Goal: Transaction & Acquisition: Book appointment/travel/reservation

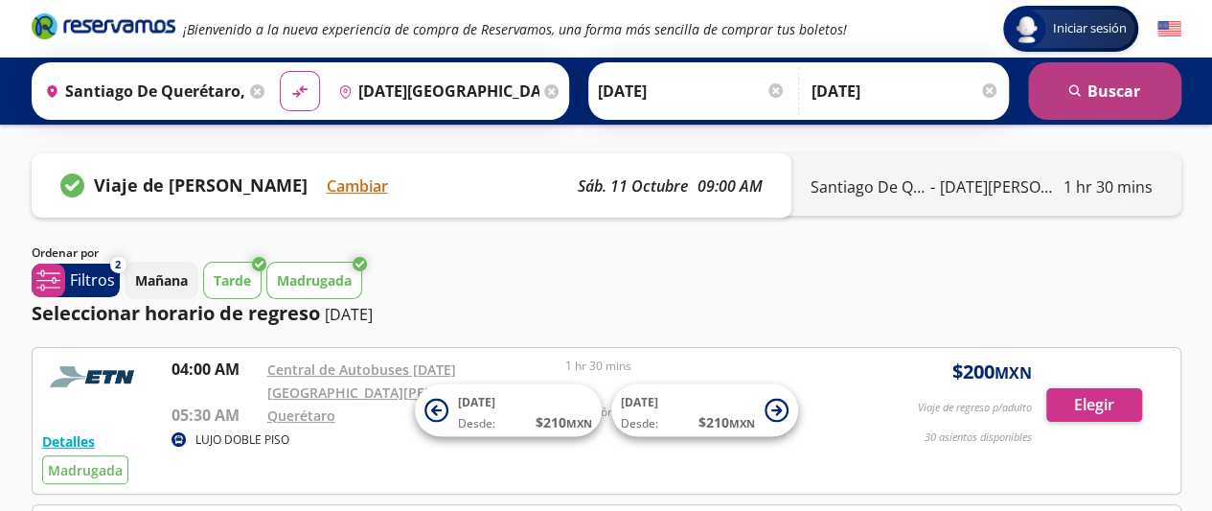
click at [1125, 86] on button "search [GEOGRAPHIC_DATA]" at bounding box center [1104, 91] width 153 height 58
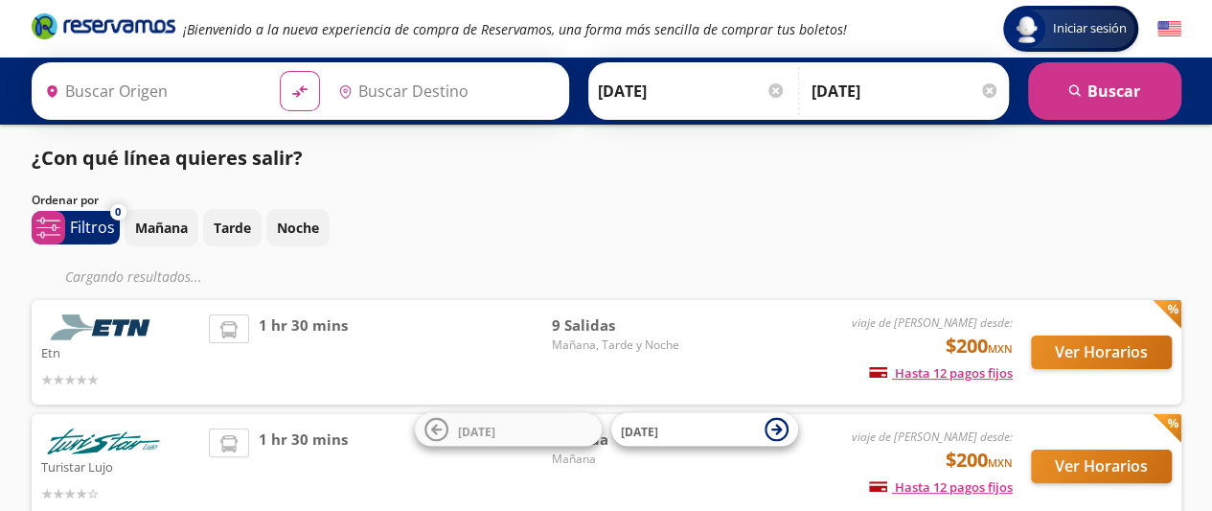
type input "Santiago de Querétaro, [GEOGRAPHIC_DATA]"
type input "[DATE][GEOGRAPHIC_DATA][PERSON_NAME], [GEOGRAPHIC_DATA]"
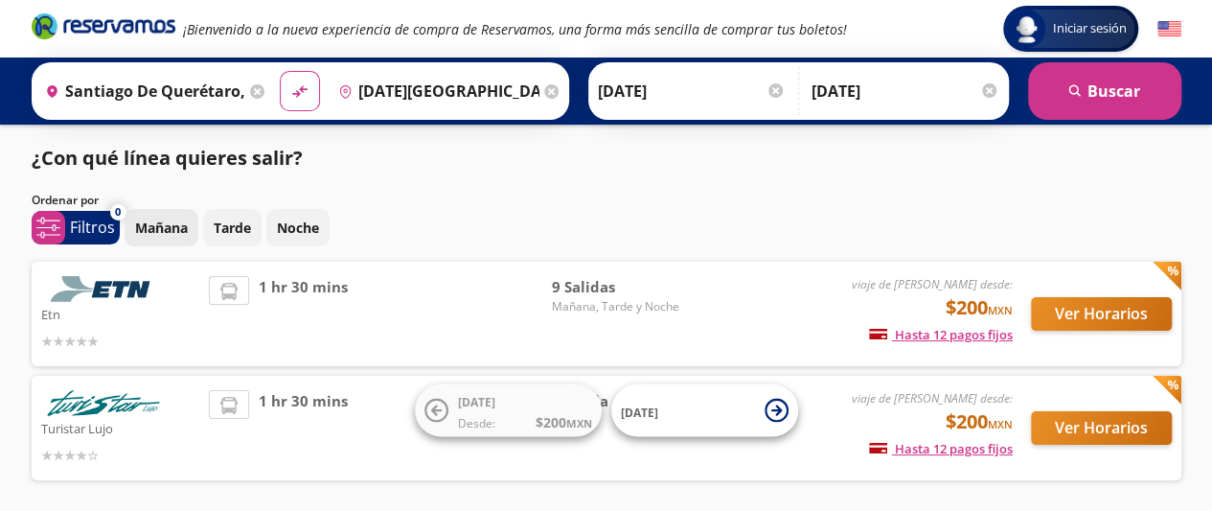
click at [153, 231] on p "Mañana" at bounding box center [161, 228] width 53 height 20
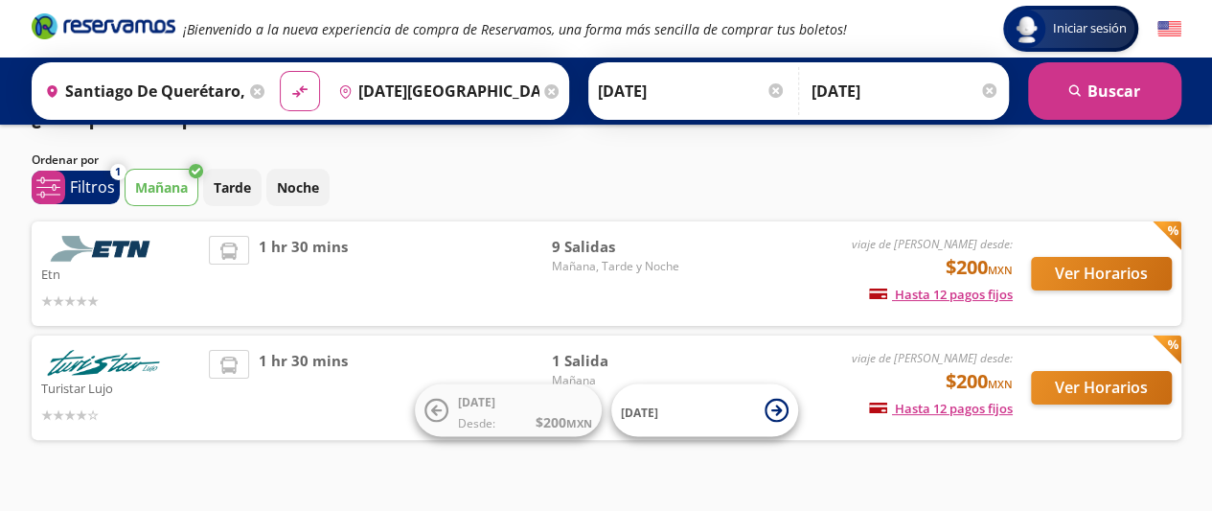
scroll to position [78, 0]
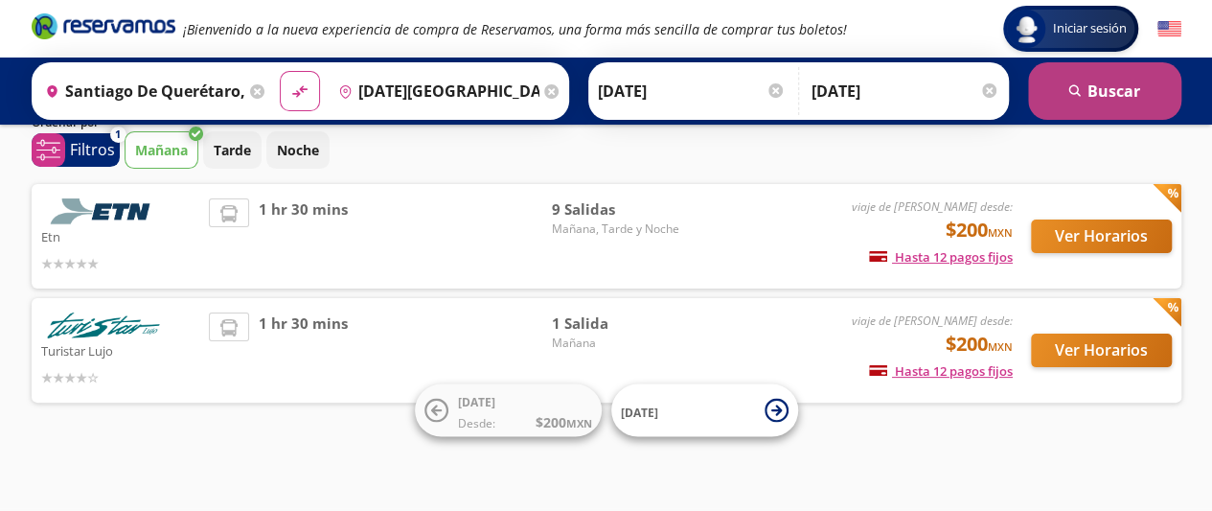
click at [1074, 84] on icon "submit" at bounding box center [1075, 90] width 12 height 12
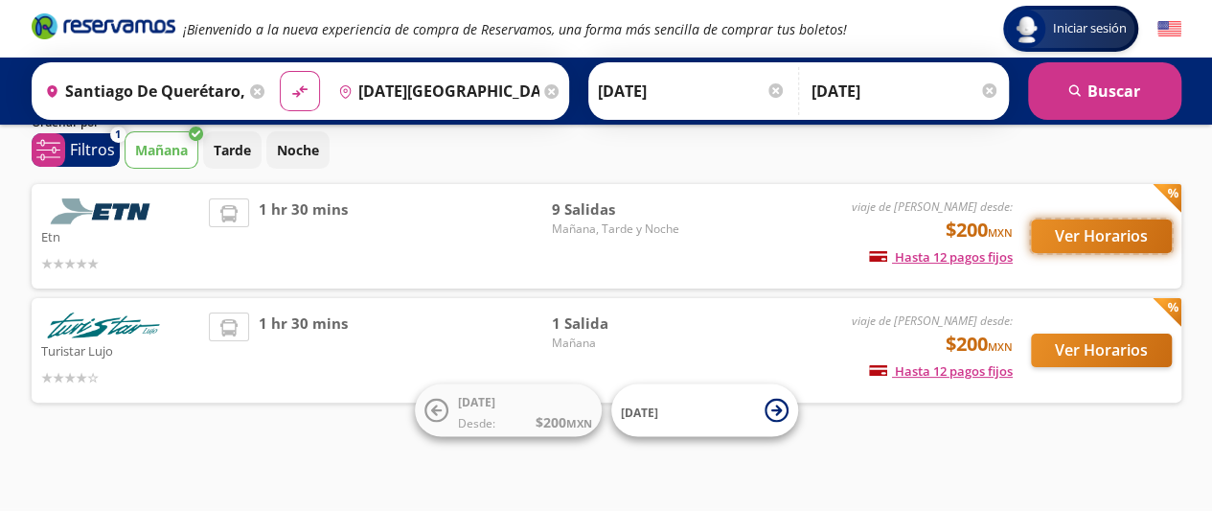
click at [1119, 234] on button "Ver Horarios" at bounding box center [1101, 236] width 141 height 34
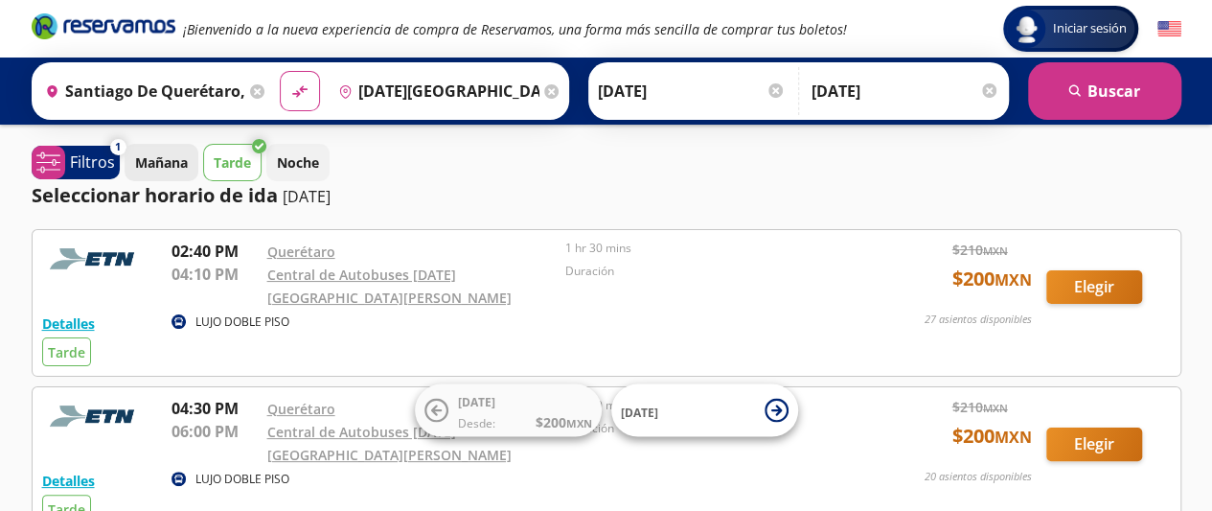
click at [165, 162] on p "Mañana" at bounding box center [161, 162] width 53 height 20
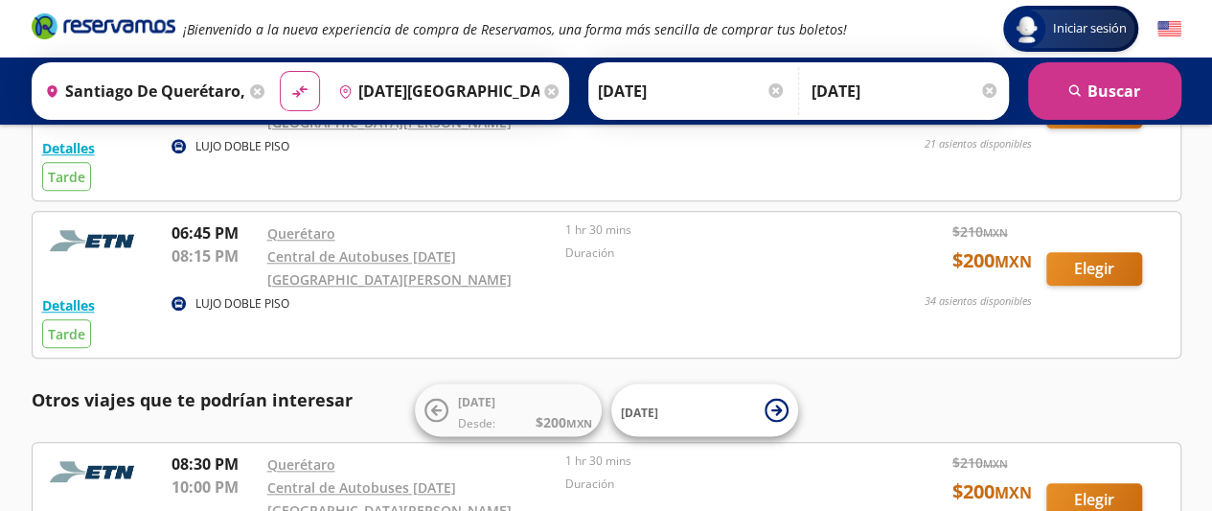
scroll to position [815, 0]
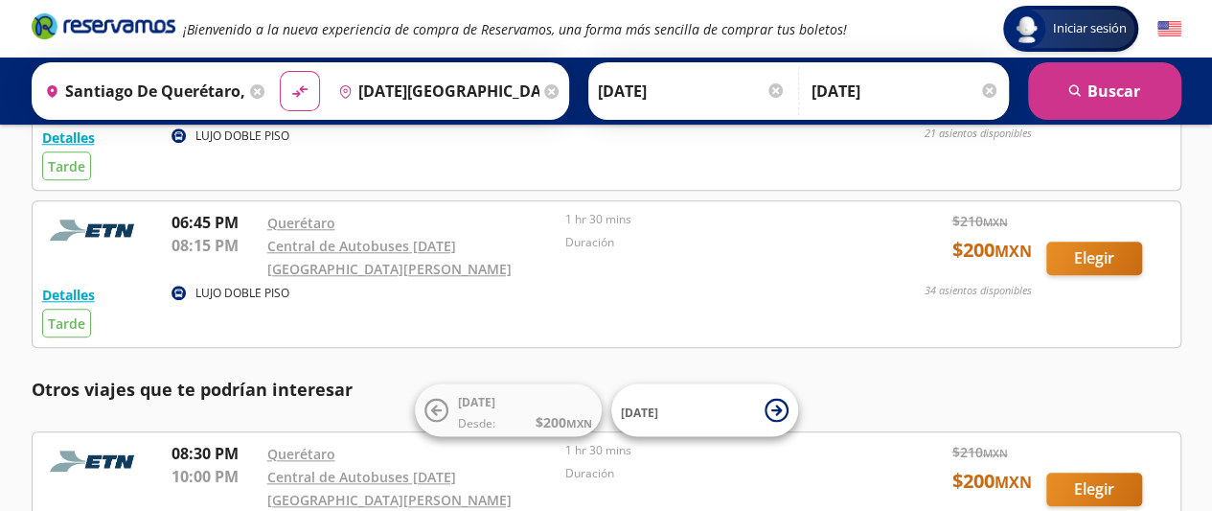
drag, startPoint x: 1204, startPoint y: 292, endPoint x: 1216, endPoint y: 274, distance: 22.1
click at [1211, 274] on html "Iniciar sesión Iniciar sesión ¡Bienvenido a la nueva experiencia de compra de R…" at bounding box center [606, 81] width 1212 height 1793
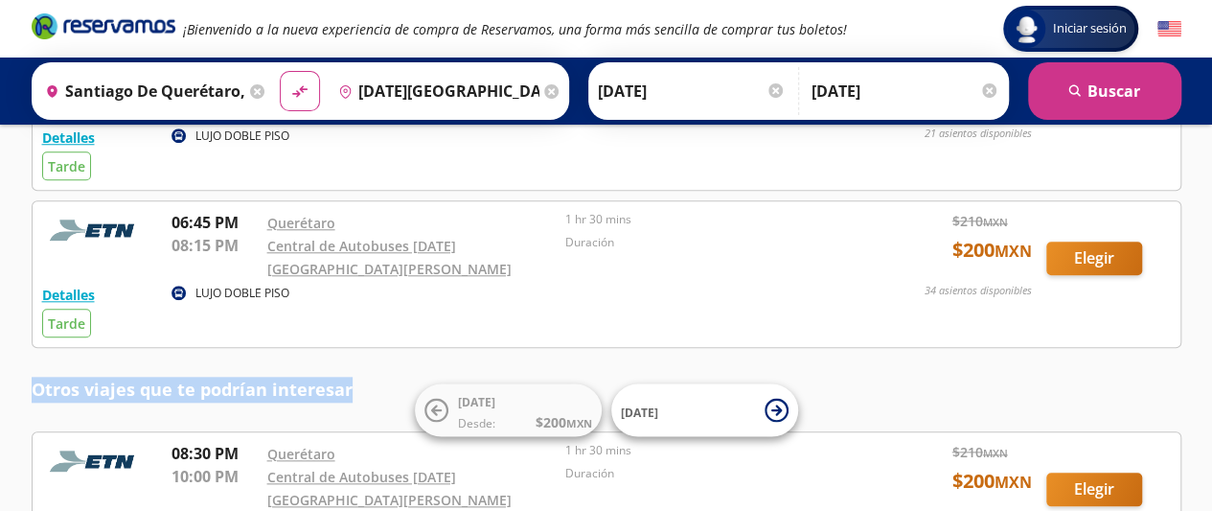
drag, startPoint x: 1215, startPoint y: 295, endPoint x: 1111, endPoint y: 331, distance: 110.3
click at [1111, 331] on div "Detalles LUJO DOBLE PISO [DATE] 07:00 AM Querétaro 08:30 AM Central de Autobuse…" at bounding box center [607, 148] width 1150 height 1468
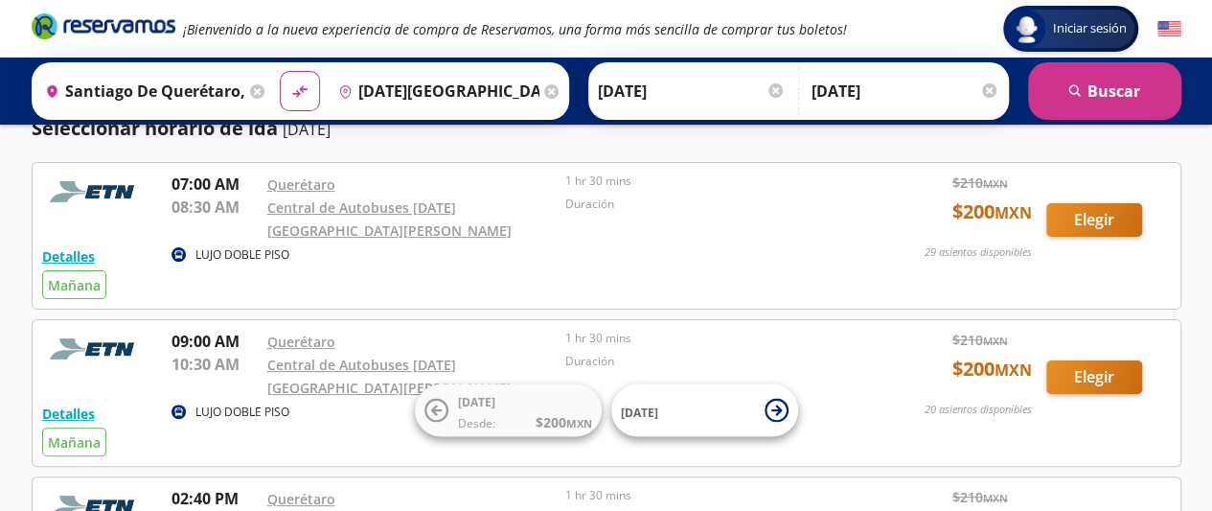
scroll to position [56, 0]
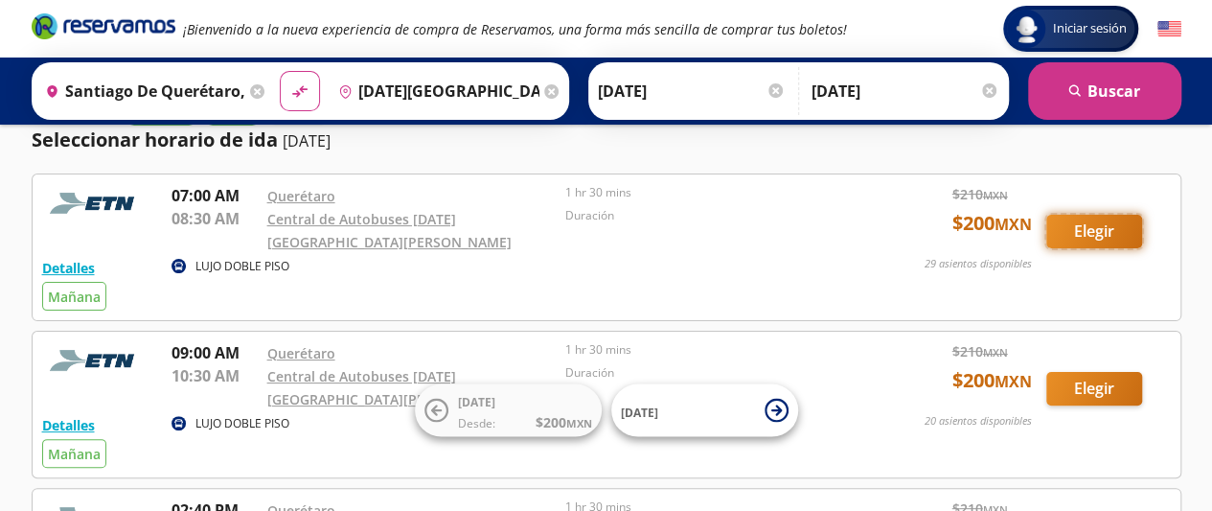
click at [1101, 221] on button "Elegir" at bounding box center [1095, 232] width 96 height 34
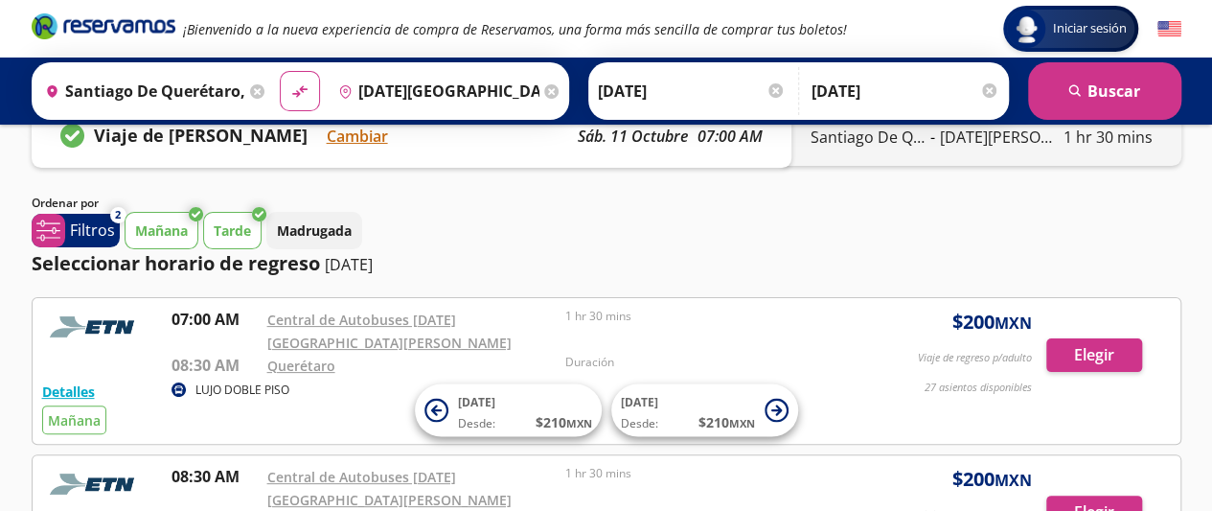
scroll to position [56, 0]
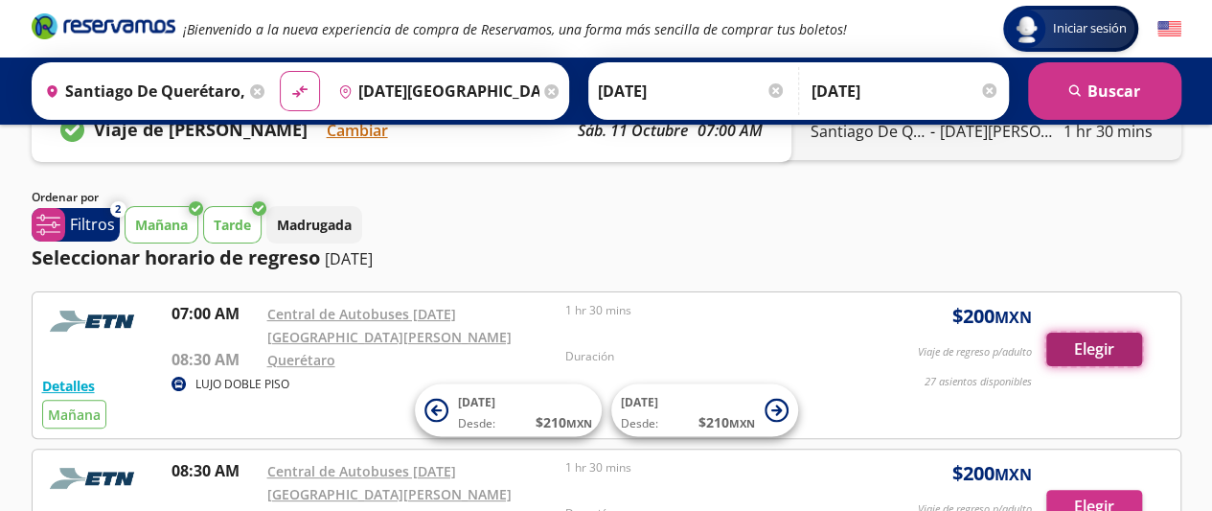
click at [1098, 340] on button "Elegir" at bounding box center [1095, 350] width 96 height 34
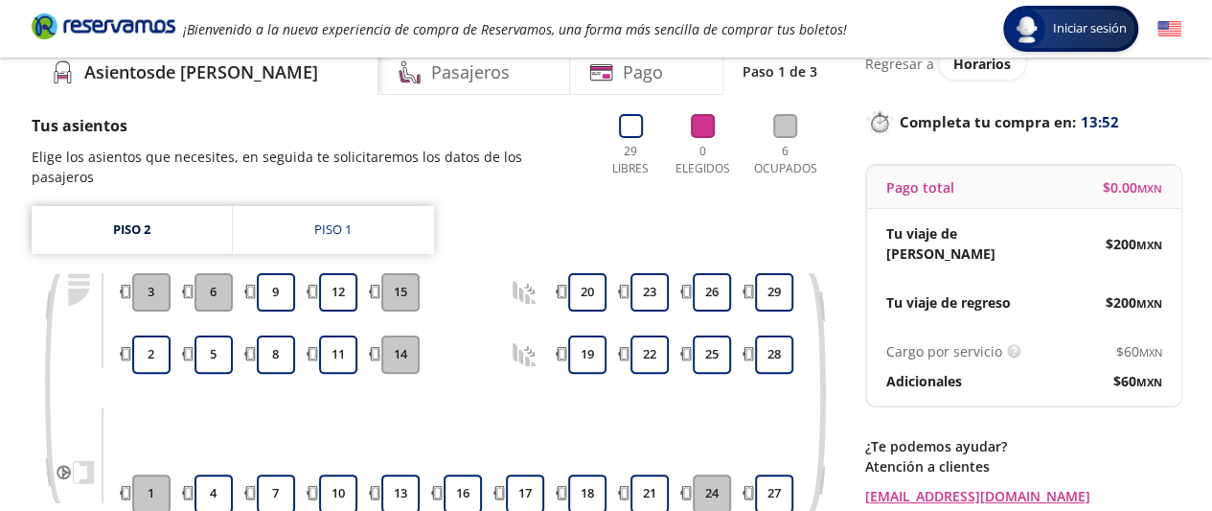
scroll to position [81, 0]
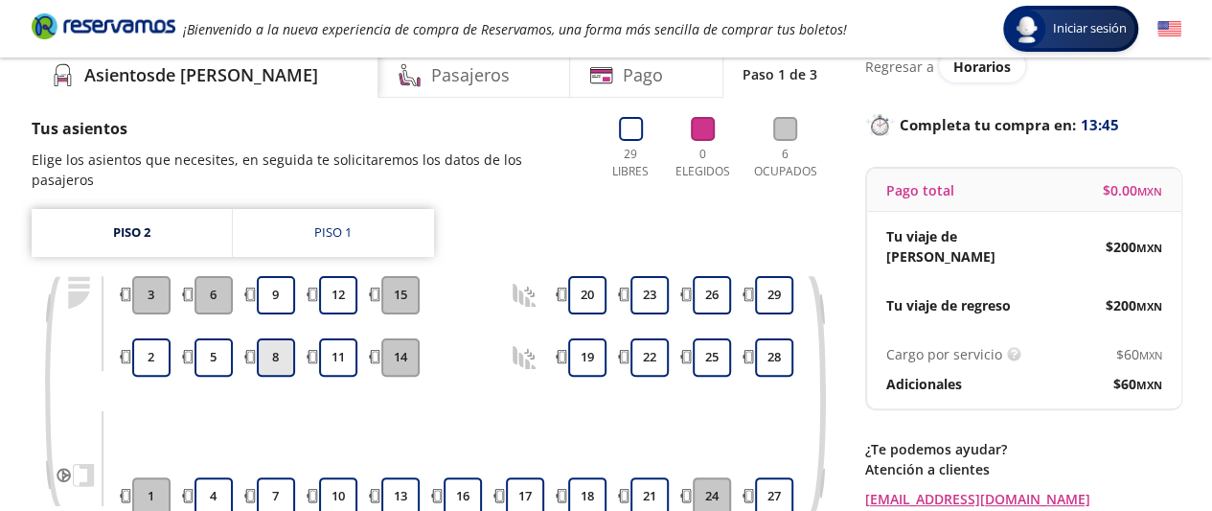
click at [279, 338] on button "8" at bounding box center [276, 357] width 38 height 38
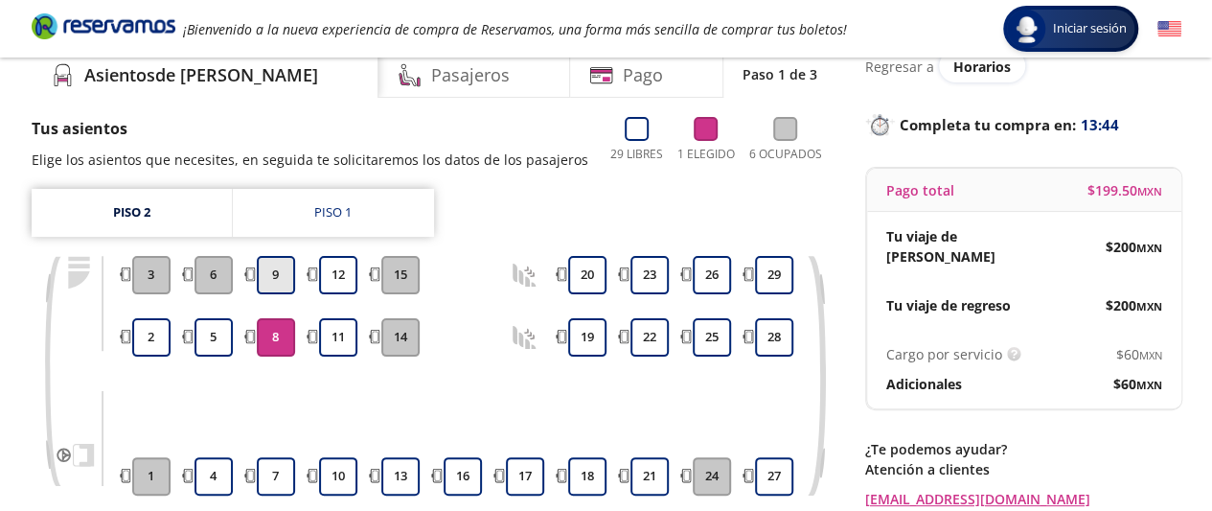
click at [280, 271] on button "9" at bounding box center [276, 275] width 38 height 38
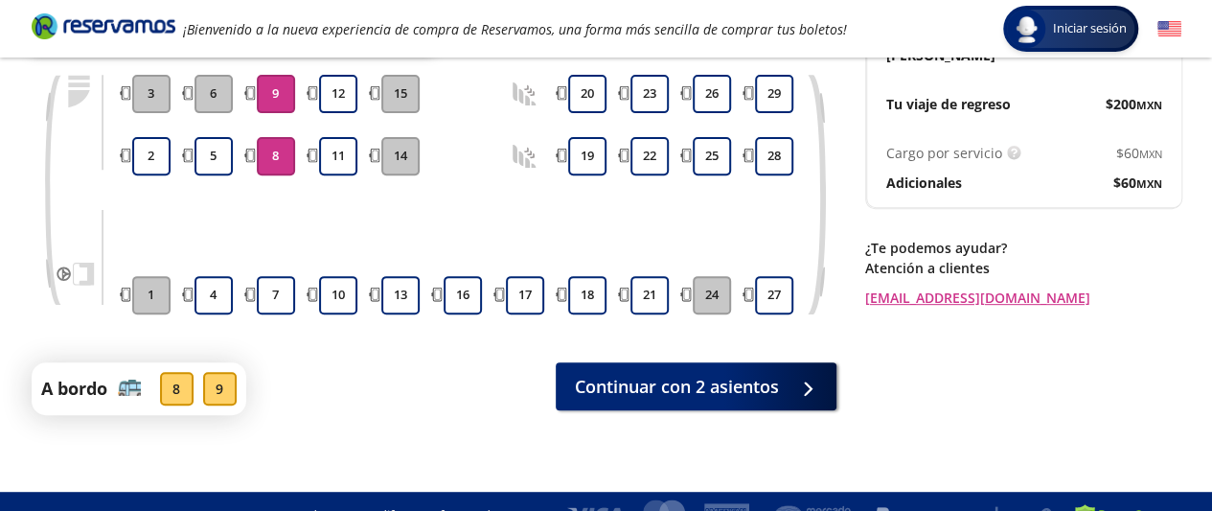
scroll to position [291, 0]
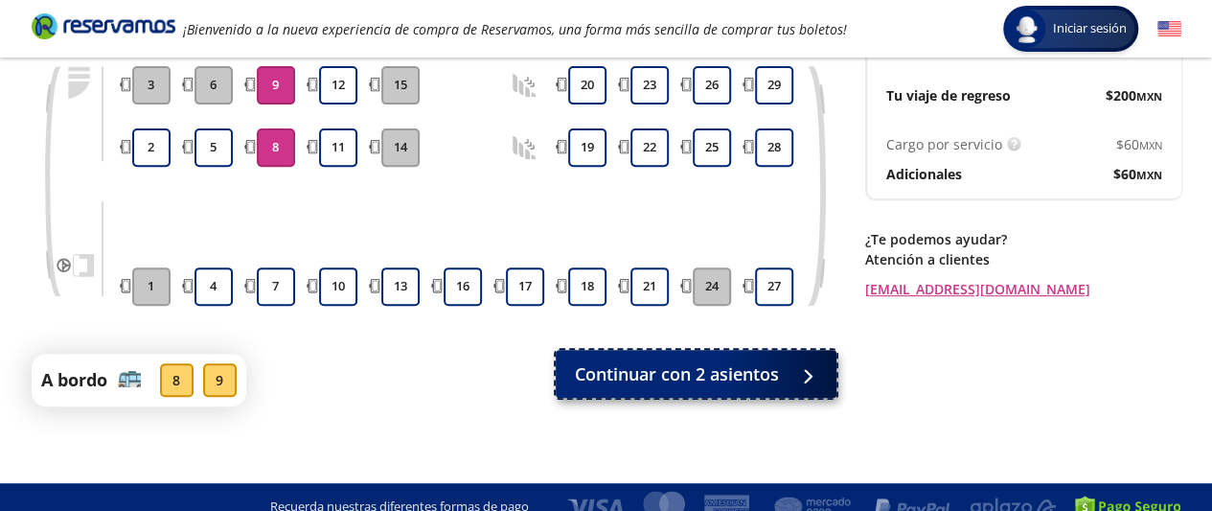
click at [722, 361] on span "Continuar con 2 asientos" at bounding box center [677, 374] width 204 height 26
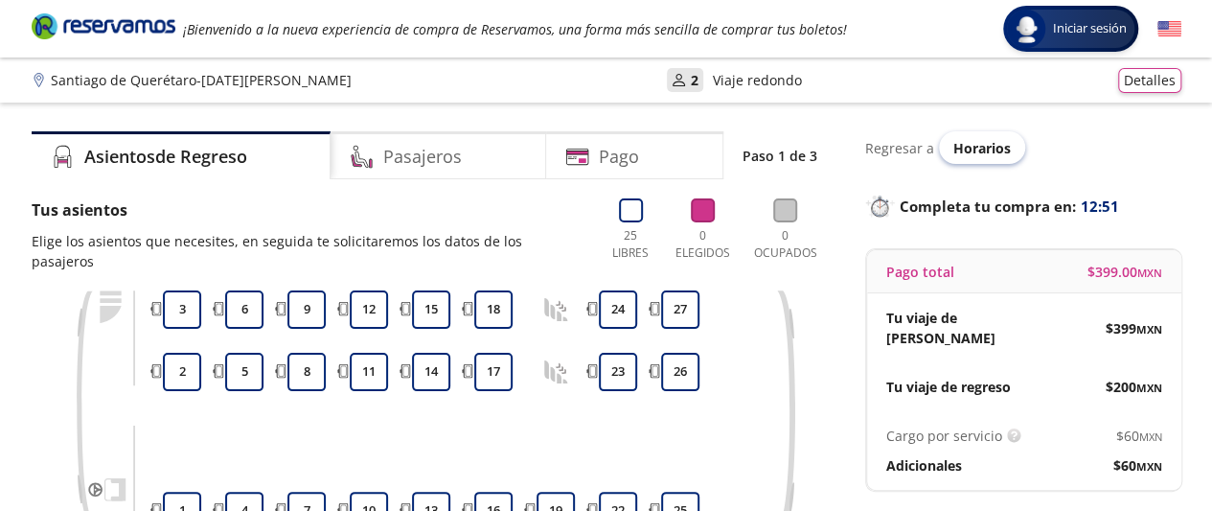
click at [970, 149] on span "Horarios" at bounding box center [983, 148] width 58 height 18
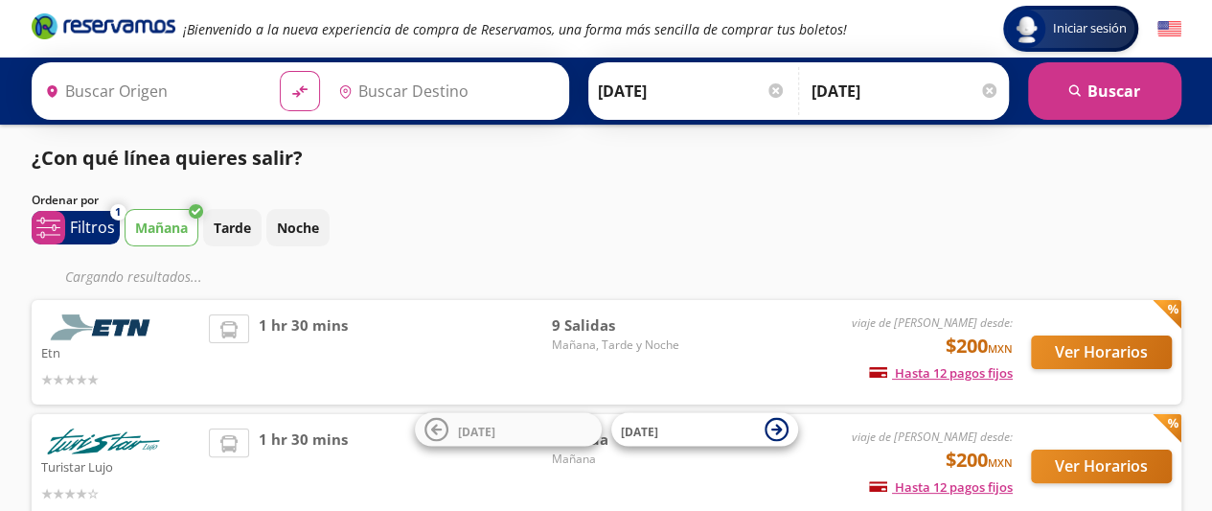
type input "Santiago de Querétaro, [GEOGRAPHIC_DATA]"
type input "[DATE][GEOGRAPHIC_DATA][PERSON_NAME], [GEOGRAPHIC_DATA]"
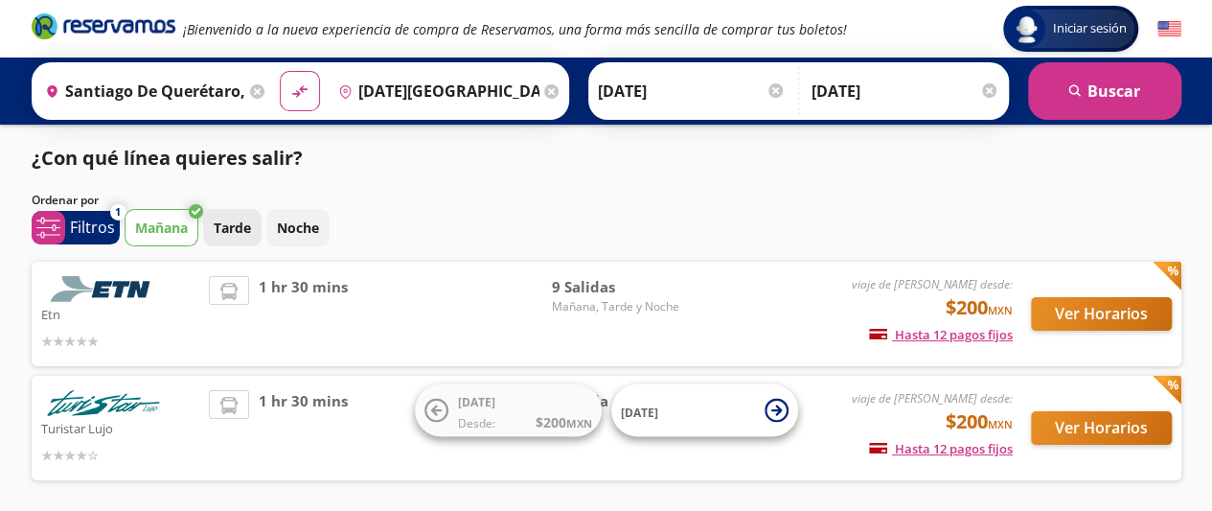
click at [239, 233] on p "Tarde" at bounding box center [232, 228] width 37 height 20
